Goal: Task Accomplishment & Management: Complete application form

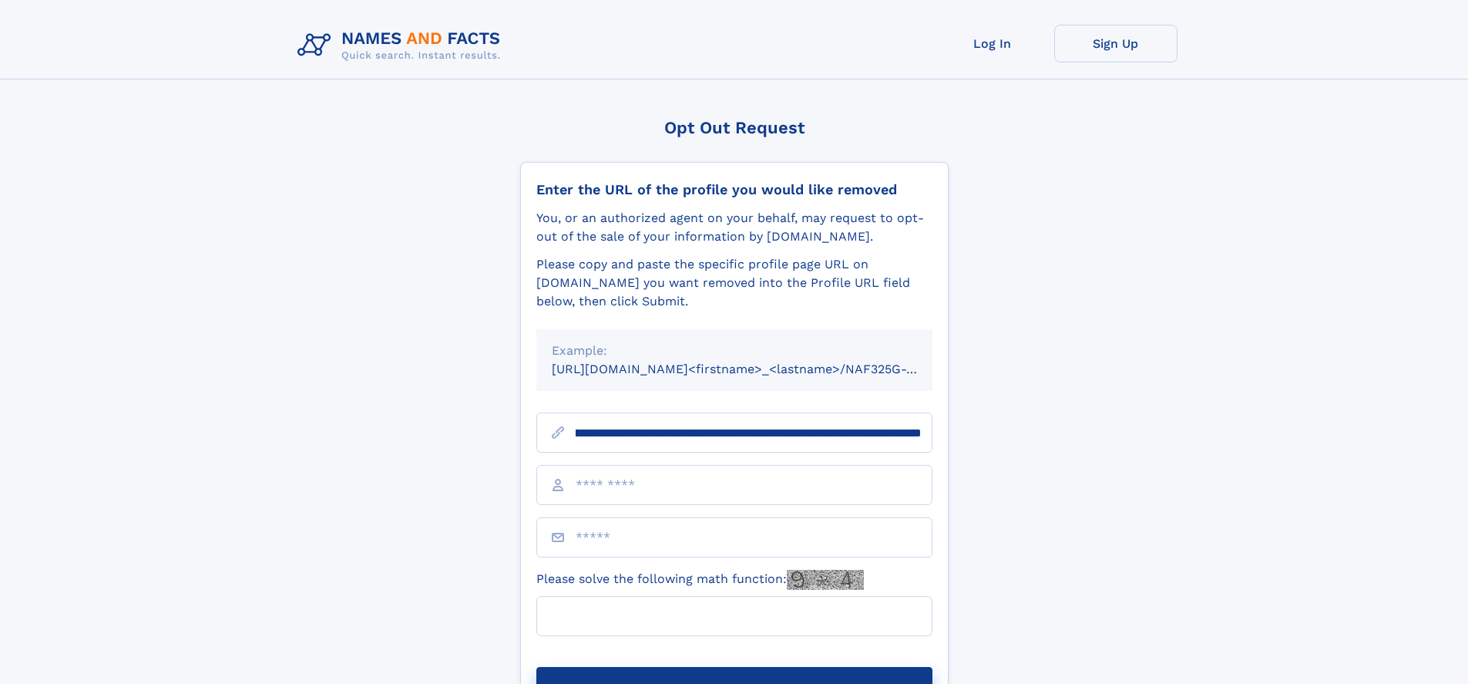
scroll to position [0, 162]
type input "**********"
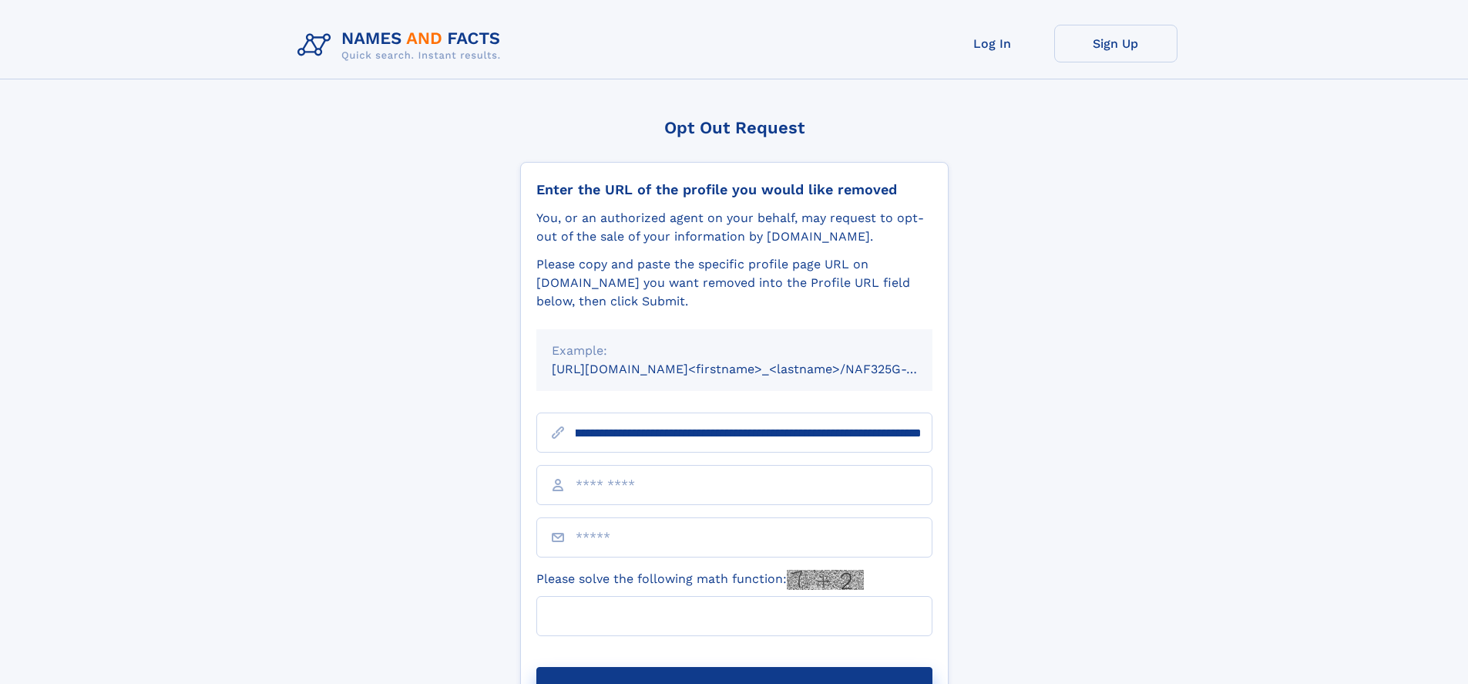
scroll to position [0, 162]
type input "**********"
